Goal: Task Accomplishment & Management: Use online tool/utility

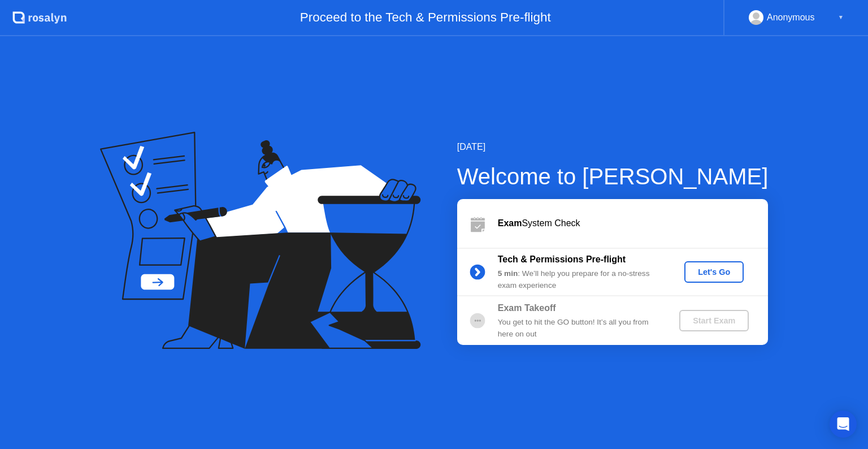
click at [722, 274] on div "Let's Go" at bounding box center [714, 271] width 50 height 9
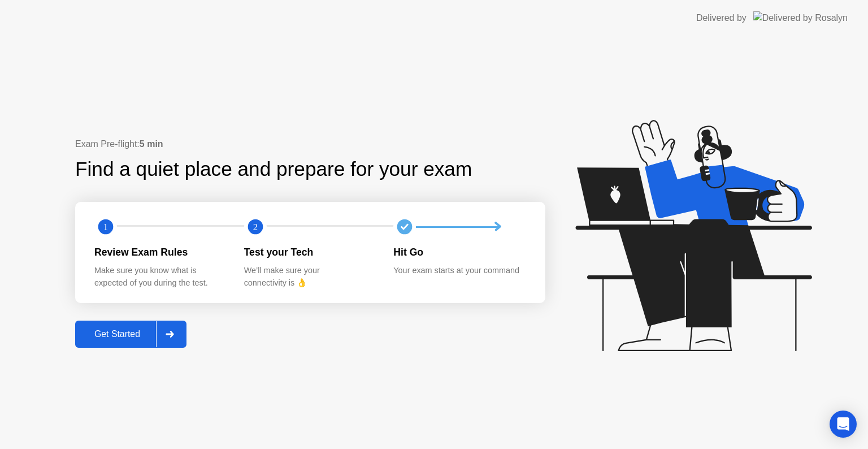
click at [120, 329] on div "Get Started" at bounding box center [117, 334] width 77 height 10
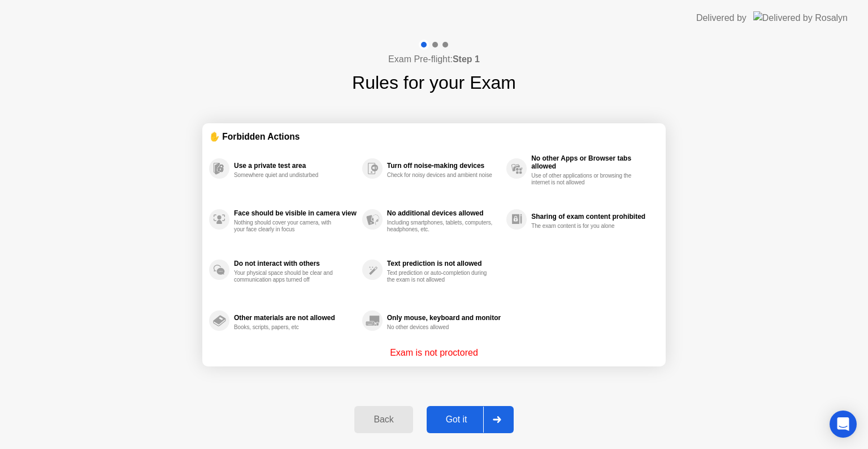
click at [460, 414] on div "Got it" at bounding box center [456, 419] width 53 height 10
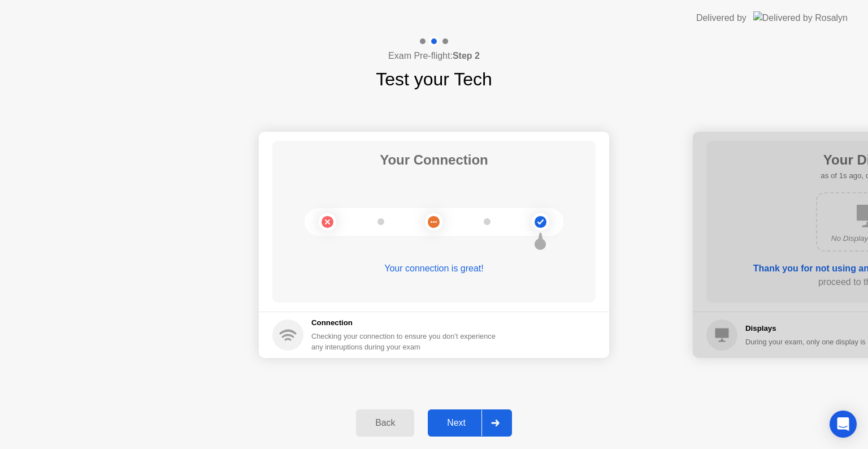
click at [460, 413] on button "Next" at bounding box center [470, 422] width 84 height 27
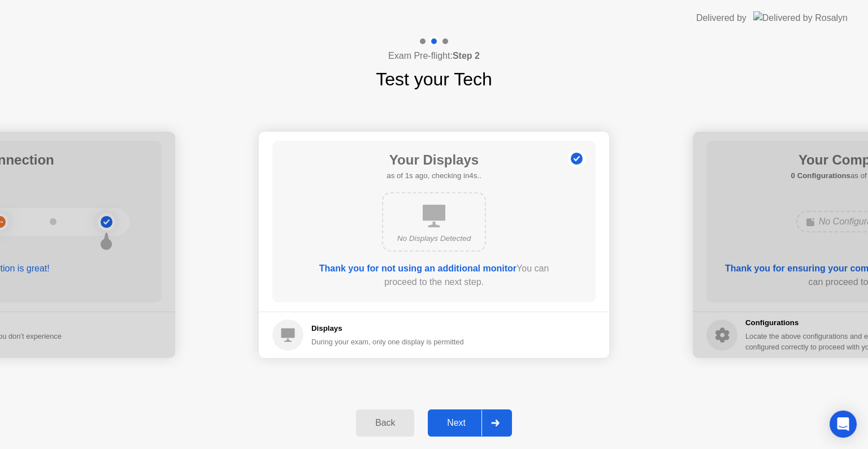
click at [460, 413] on button "Next" at bounding box center [470, 422] width 84 height 27
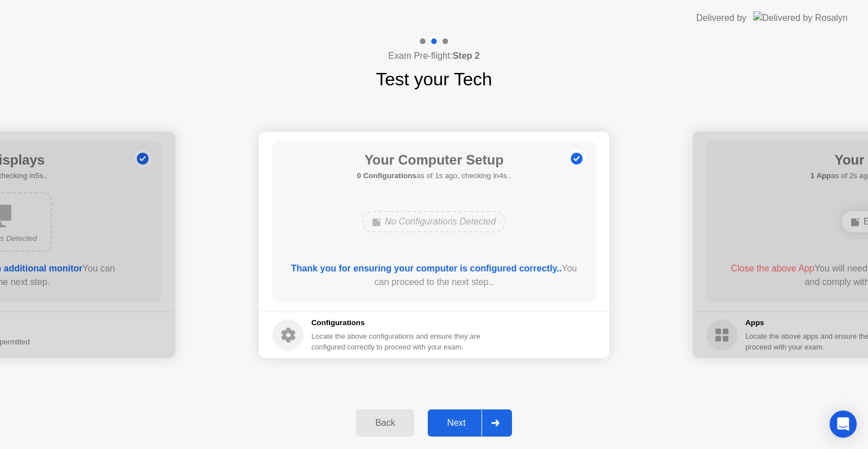
click at [460, 413] on button "Next" at bounding box center [470, 422] width 84 height 27
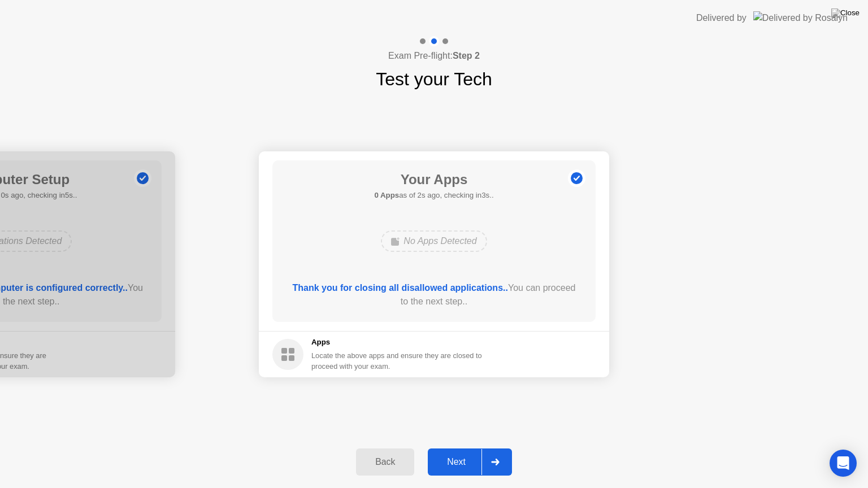
click at [457, 448] on div "Next" at bounding box center [456, 462] width 50 height 10
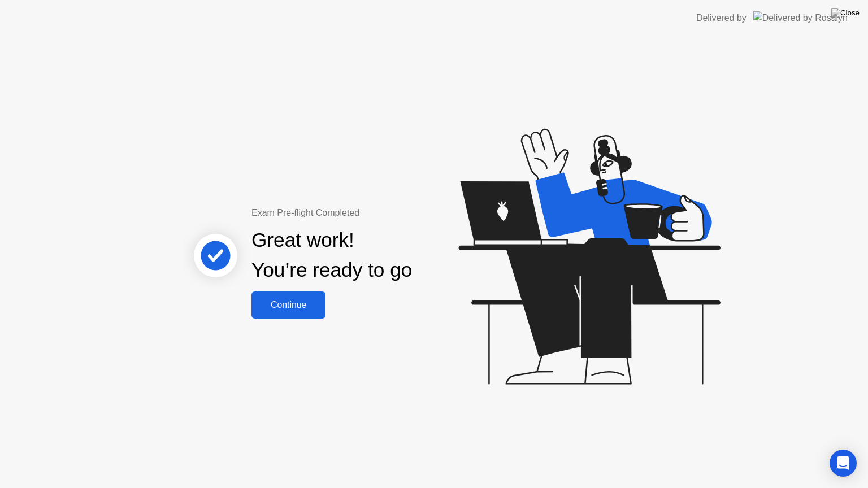
click at [305, 294] on button "Continue" at bounding box center [289, 305] width 74 height 27
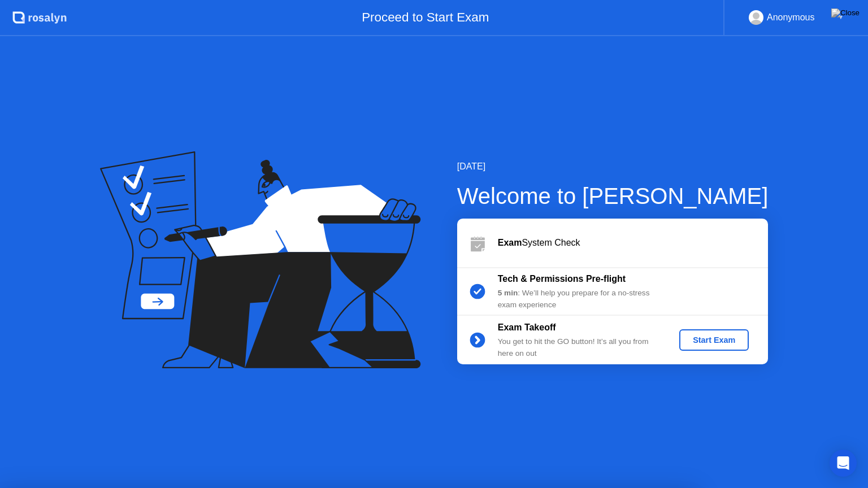
click at [753, 448] on div at bounding box center [434, 488] width 868 height 0
